Goal: Task Accomplishment & Management: Manage account settings

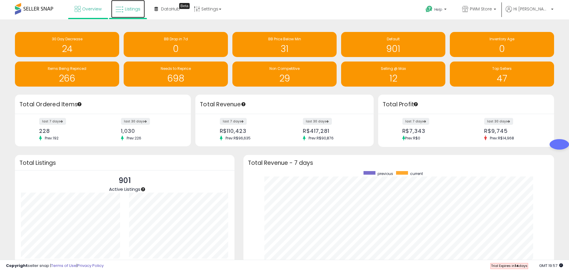
click at [128, 13] on link "Listings" at bounding box center [128, 9] width 34 height 18
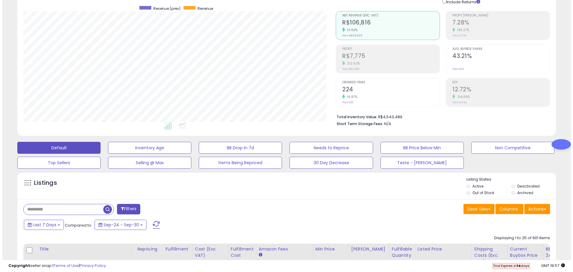
scroll to position [119, 0]
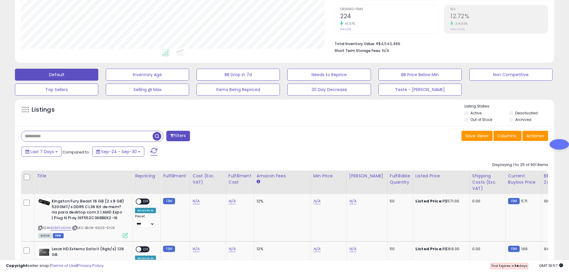
click at [54, 135] on input "text" at bounding box center [86, 136] width 131 height 10
paste input "**********"
type input "**********"
click at [181, 140] on button "Filters" at bounding box center [177, 136] width 23 height 10
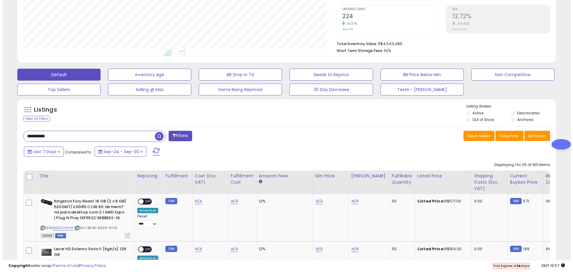
scroll to position [122, 315]
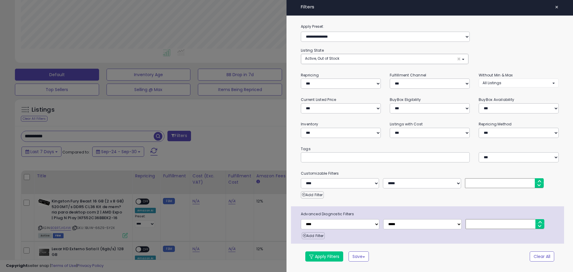
click at [161, 140] on div at bounding box center [286, 136] width 573 height 272
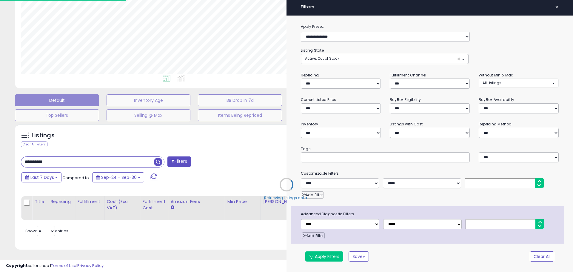
click at [158, 138] on div "Retrieving listings data.." at bounding box center [286, 189] width 552 height 136
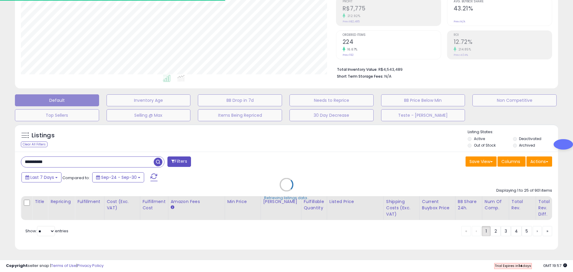
click at [160, 185] on div "Retrieving listings data.. Displaying 1 to 25 of 901 items Title Repricing" at bounding box center [287, 214] width 532 height 59
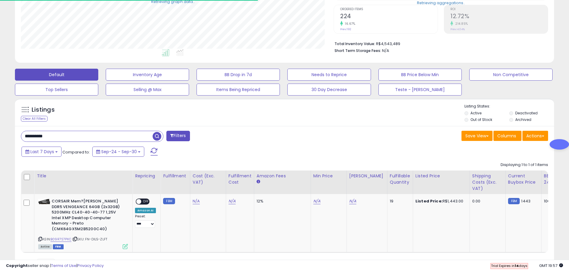
scroll to position [298493, 298303]
click at [155, 136] on span "button" at bounding box center [157, 136] width 9 height 9
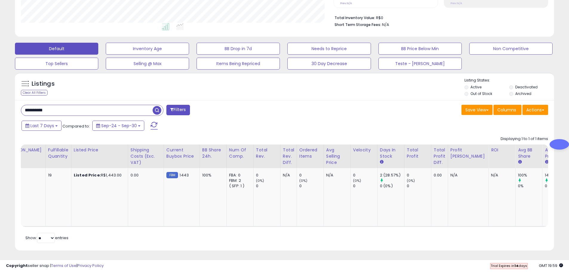
scroll to position [0, 253]
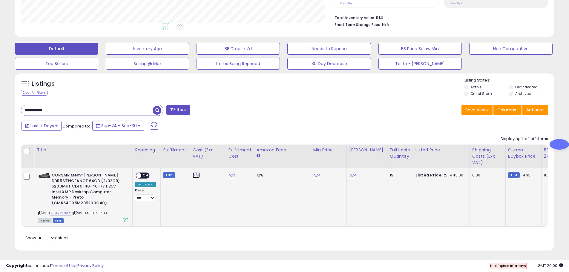
click at [195, 176] on link "N/A" at bounding box center [196, 175] width 7 height 6
click at [213, 183] on td "N/A" at bounding box center [208, 197] width 36 height 59
click at [201, 199] on td "N/A" at bounding box center [208, 197] width 36 height 59
click at [65, 111] on input "**********" at bounding box center [86, 110] width 131 height 10
